Goal: Information Seeking & Learning: Find specific page/section

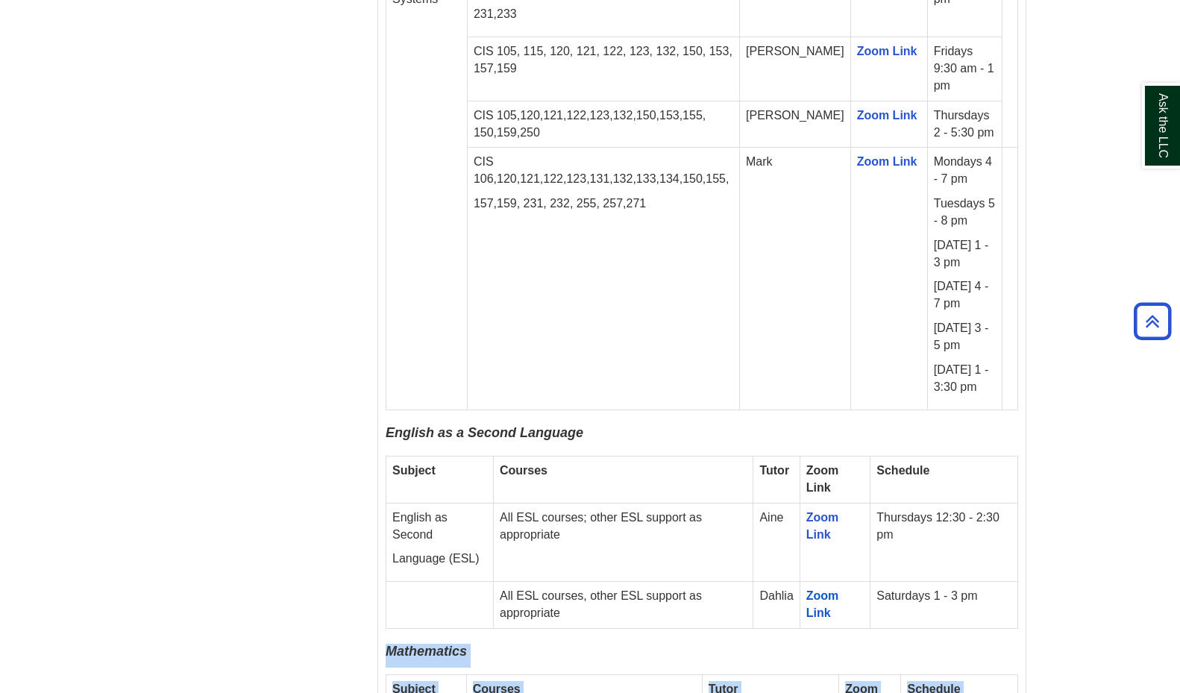
scroll to position [2133, 0]
click at [734, 644] on p "Mathematics" at bounding box center [702, 656] width 632 height 24
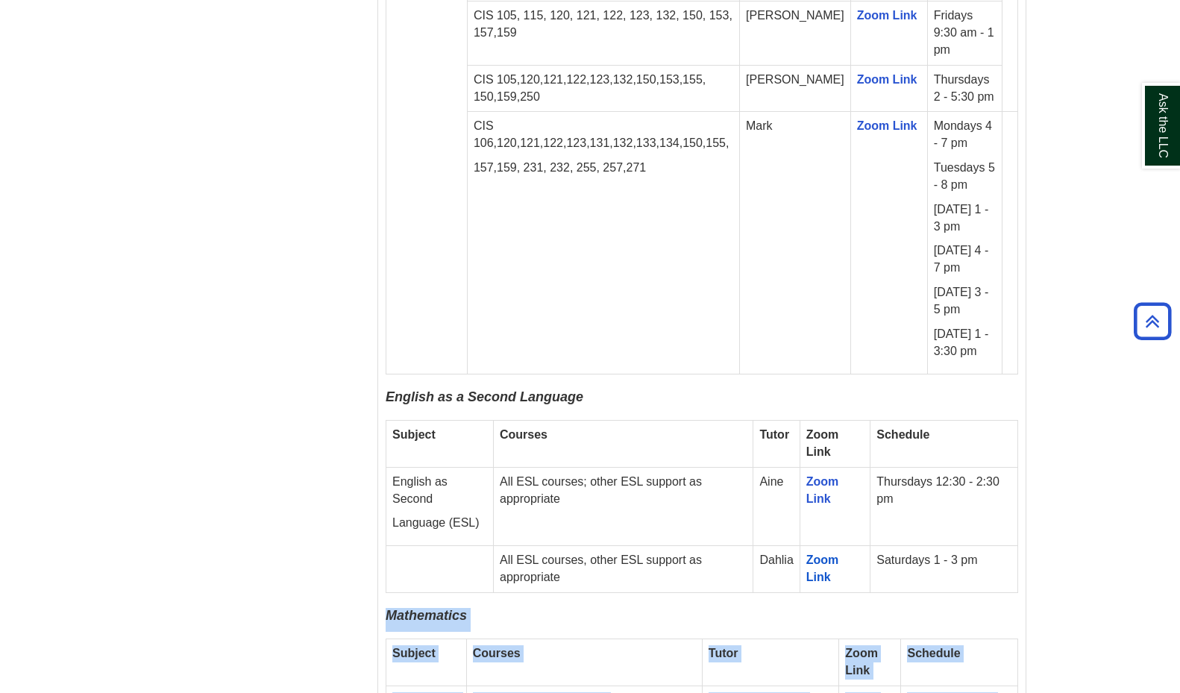
scroll to position [2173, 0]
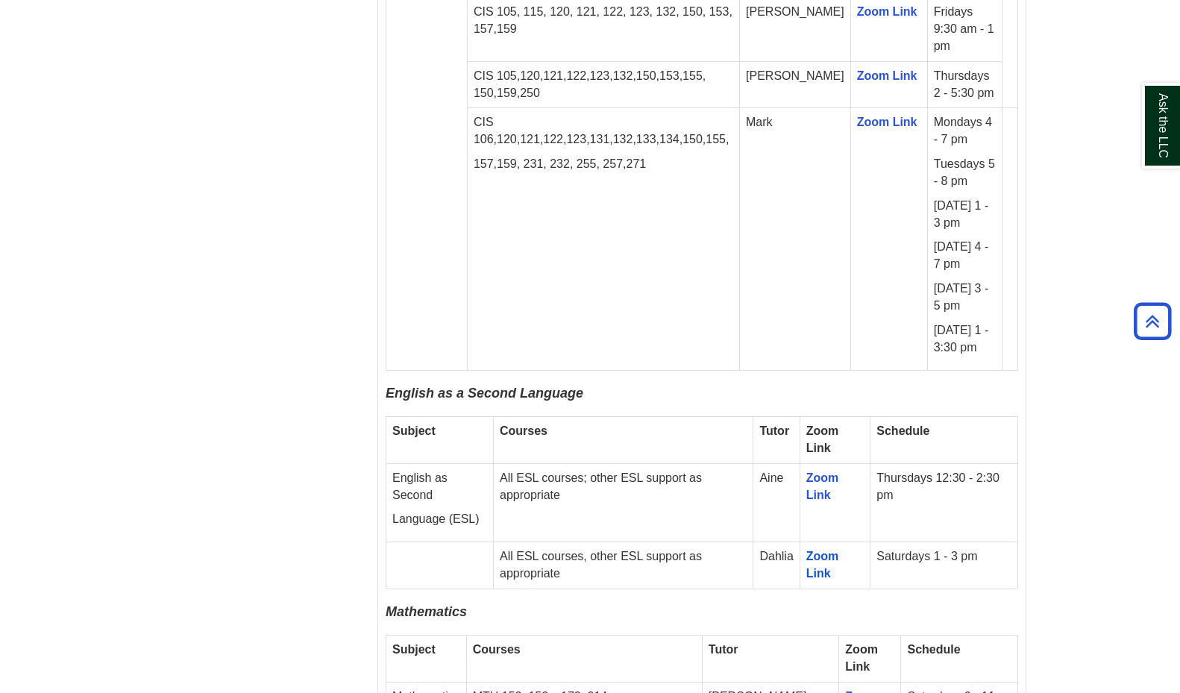
click at [663, 417] on td "Courses" at bounding box center [623, 440] width 260 height 47
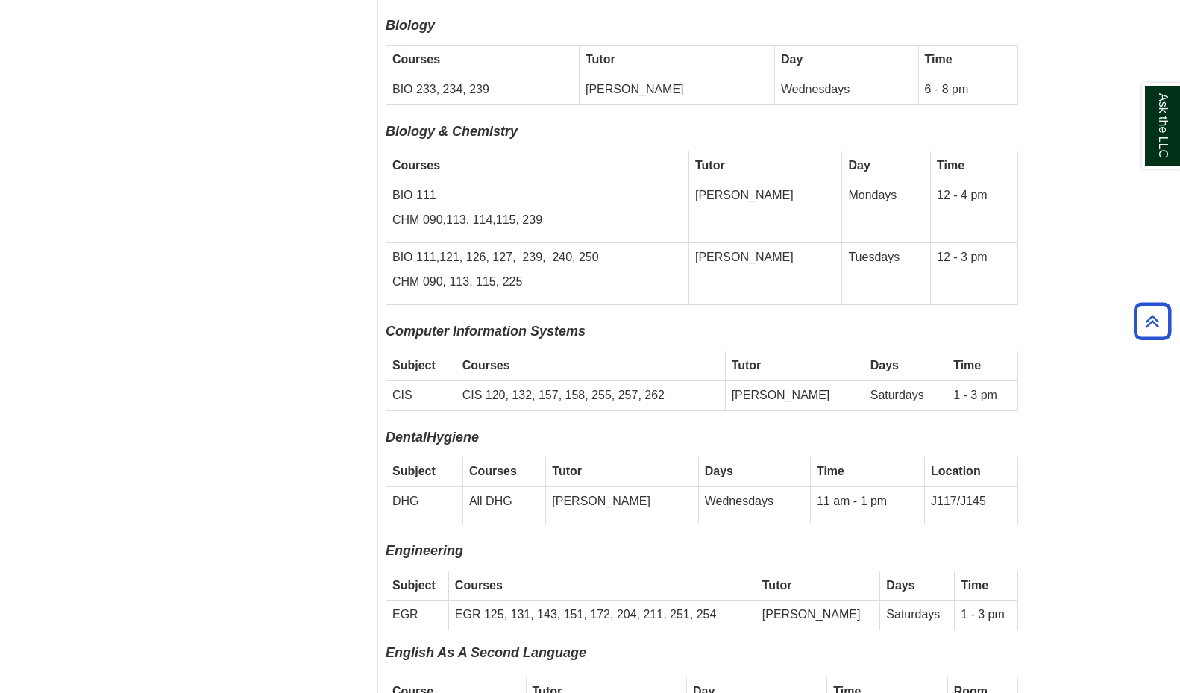
scroll to position [4528, 0]
drag, startPoint x: 977, startPoint y: 570, endPoint x: 440, endPoint y: 500, distance: 541.5
click at [400, 544] on icon "Engineering" at bounding box center [425, 551] width 78 height 15
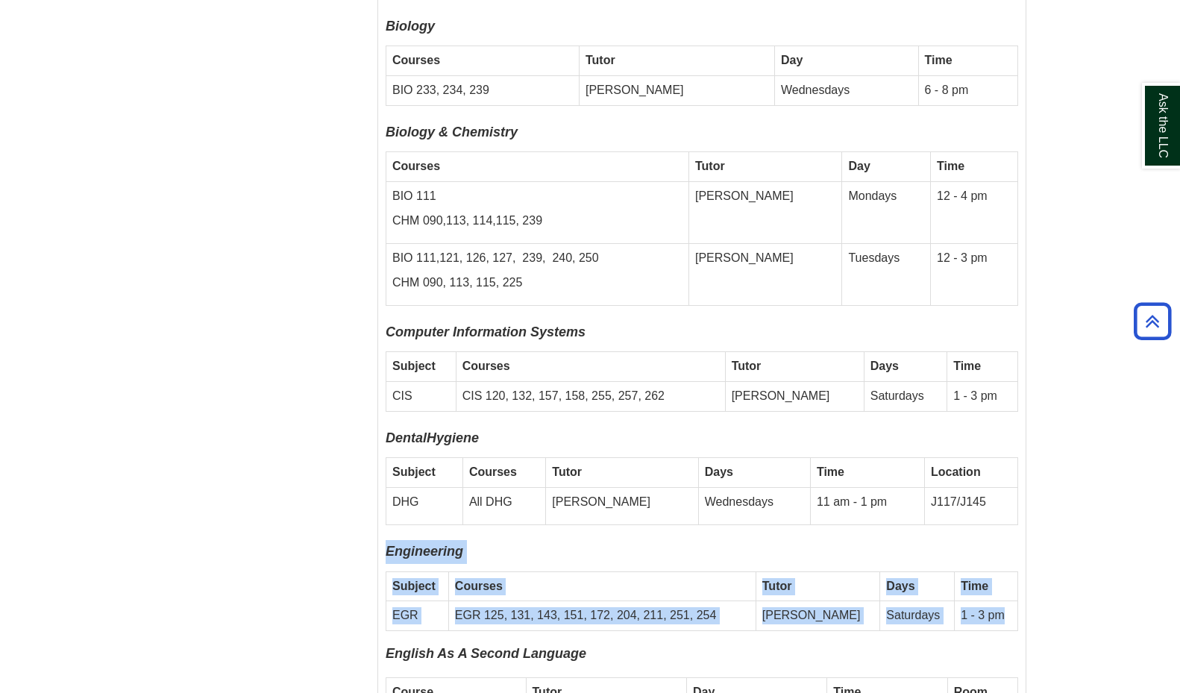
drag, startPoint x: 384, startPoint y: 488, endPoint x: 1001, endPoint y: 555, distance: 620.3
copy div "Engineering Subject Courses Tutor Days Time EGR EGR 125, 131, 143, 151, 172, 20…"
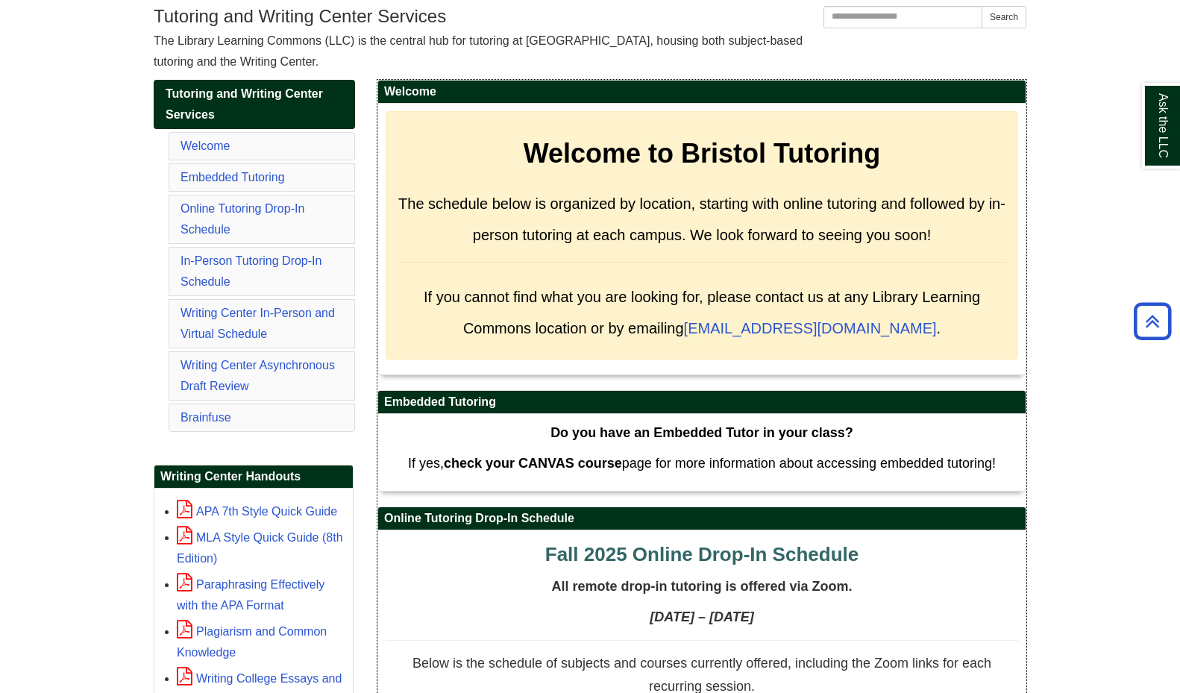
scroll to position [0, 0]
